Goal: Transaction & Acquisition: Purchase product/service

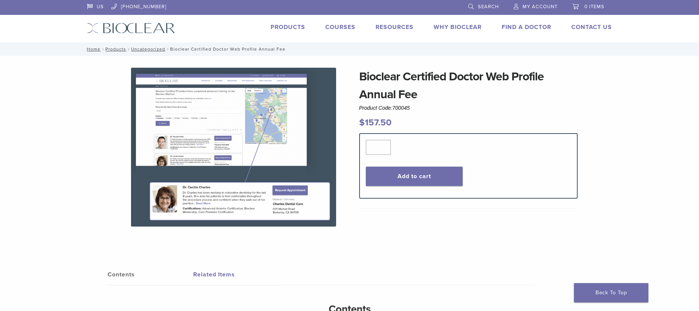
click at [325, 31] on link "Courses" at bounding box center [340, 26] width 30 height 7
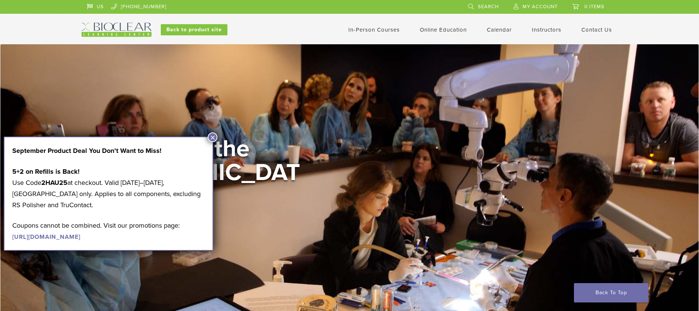
click at [211, 135] on button "×" at bounding box center [213, 137] width 10 height 10
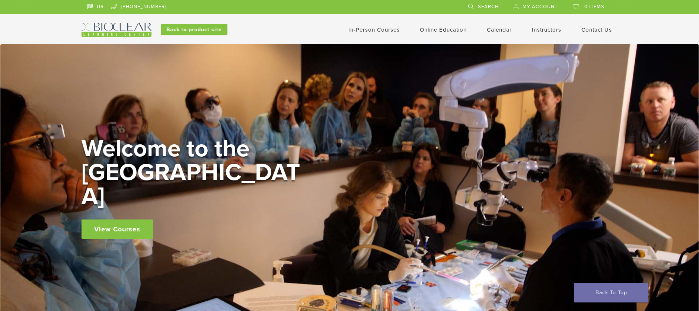
click at [125, 239] on link "View Courses" at bounding box center [116, 228] width 71 height 19
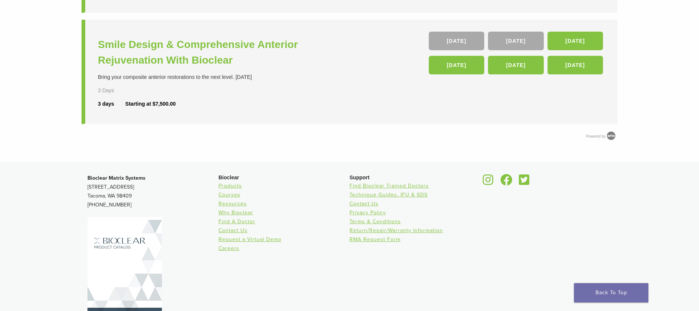
scroll to position [409, 0]
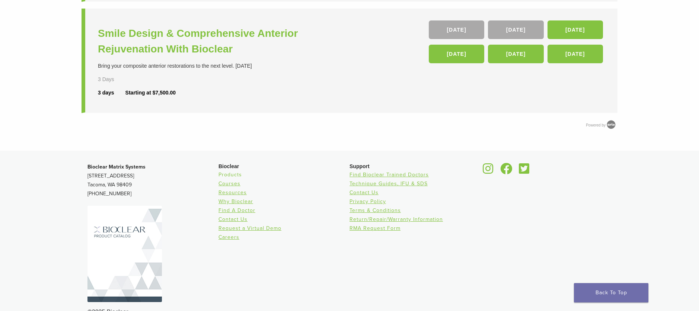
click at [218, 178] on link "Products" at bounding box center [229, 174] width 23 height 6
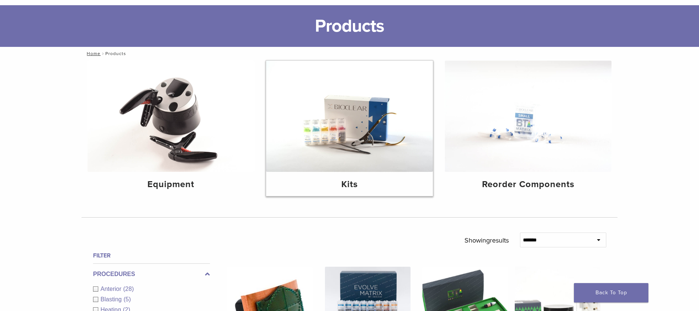
scroll to position [74, 0]
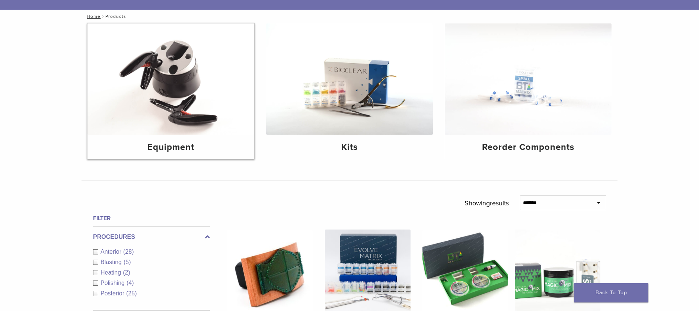
click at [191, 154] on h4 "Equipment" at bounding box center [170, 147] width 155 height 13
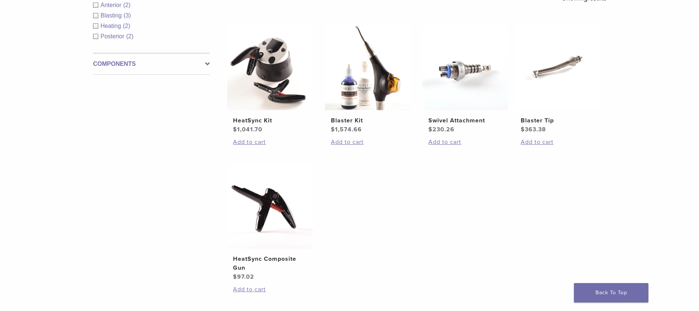
scroll to position [186, 0]
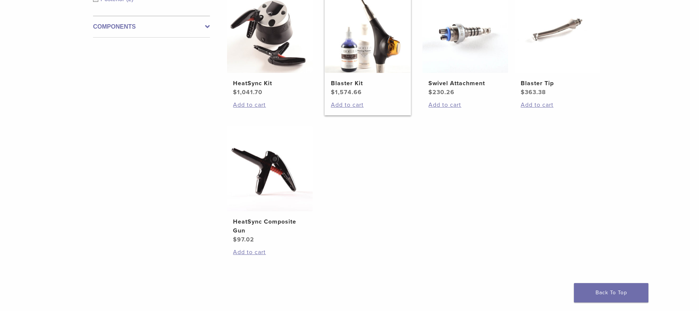
click at [360, 73] on img at bounding box center [368, 30] width 86 height 86
click at [87, 141] on div "Filter Procedures Anterior (2) Blasting (3) Heating (2) Posterior (2) Component…" at bounding box center [148, 127] width 123 height 394
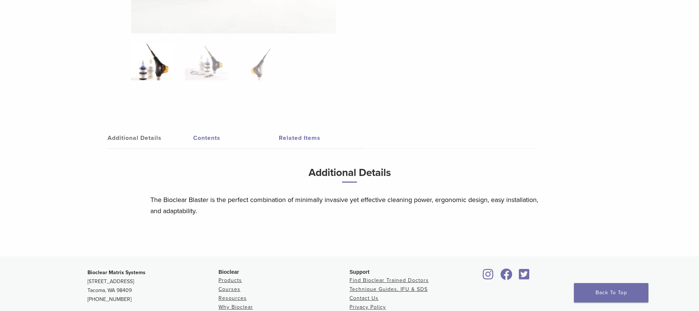
scroll to position [223, 0]
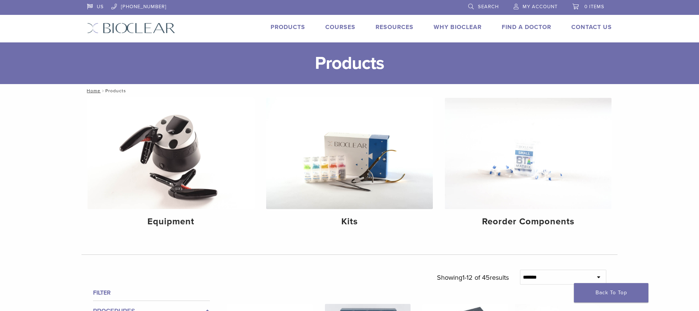
scroll to position [74, 0]
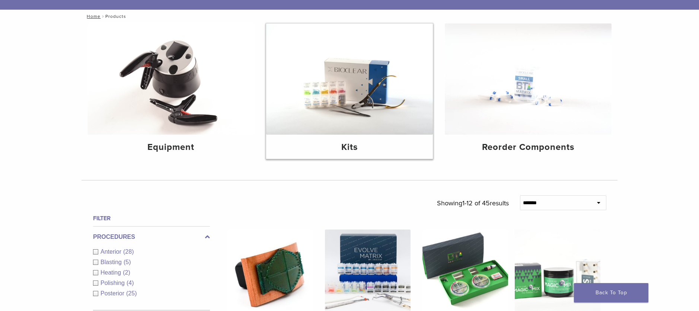
click at [344, 76] on img at bounding box center [349, 78] width 167 height 111
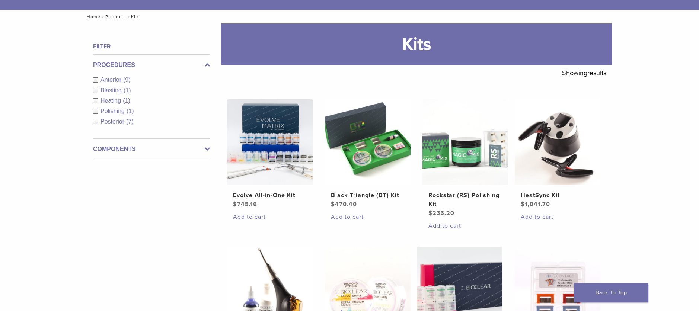
scroll to position [74, 0]
